Goal: Task Accomplishment & Management: Manage account settings

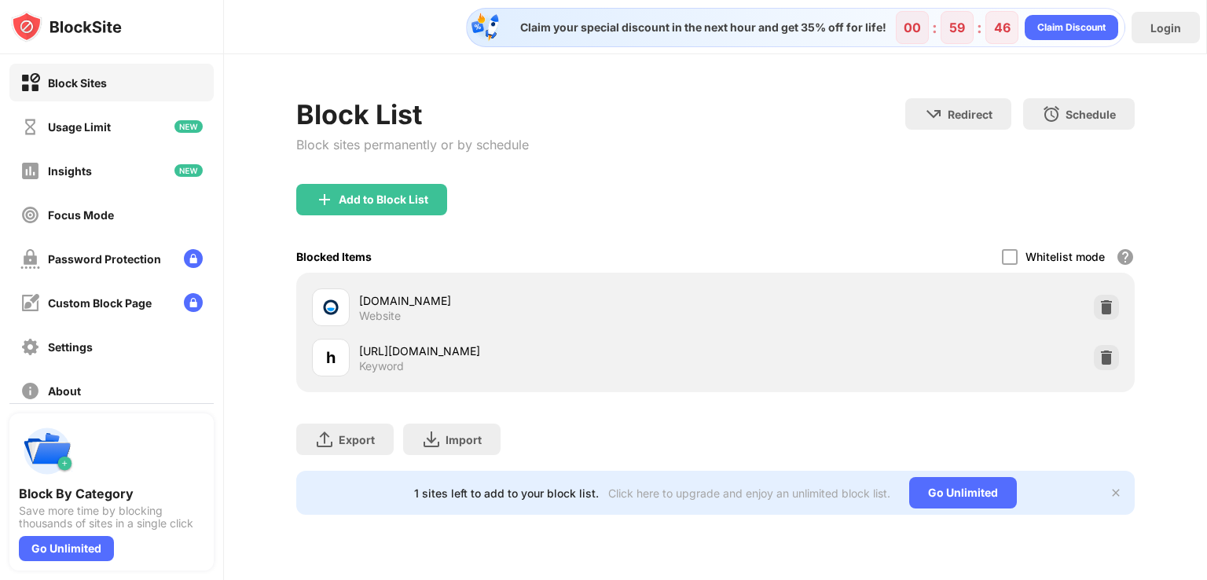
click at [1119, 304] on div "poki.com Website" at bounding box center [715, 307] width 819 height 50
click at [1098, 307] on img at bounding box center [1106, 307] width 16 height 16
